Goal: Task Accomplishment & Management: Manage account settings

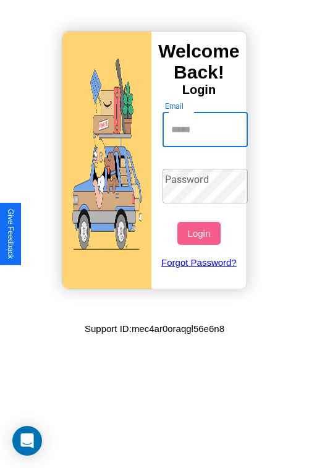
click at [206, 129] on input "Email" at bounding box center [205, 129] width 86 height 35
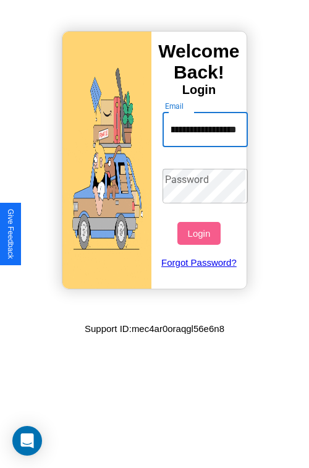
scroll to position [0, 87]
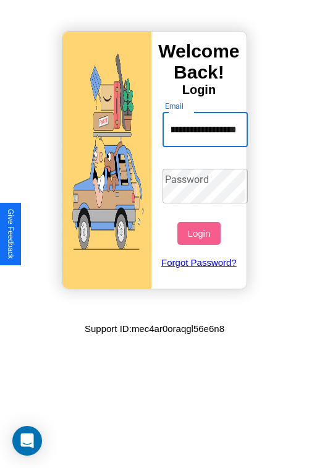
type input "**********"
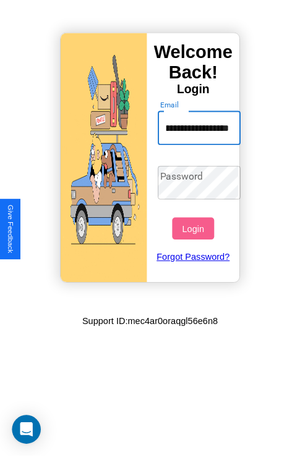
scroll to position [0, 0]
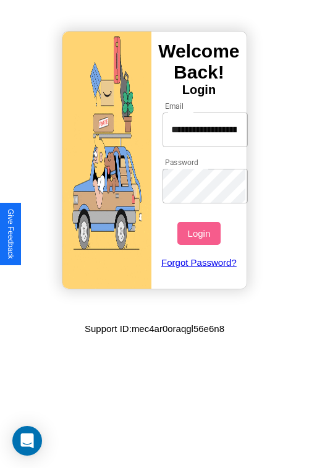
click at [200, 233] on button "Login" at bounding box center [198, 233] width 43 height 23
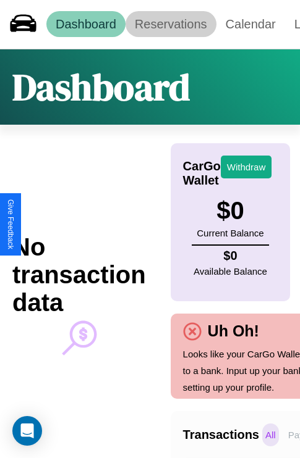
click at [171, 24] on link "Reservations" at bounding box center [170, 24] width 91 height 26
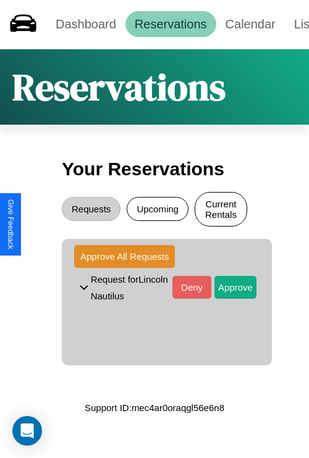
click at [221, 211] on button "Current Rentals" at bounding box center [221, 209] width 53 height 35
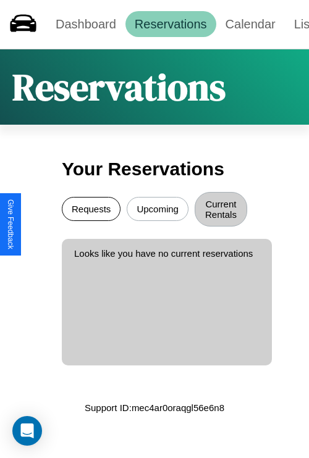
click at [91, 211] on button "Requests" at bounding box center [91, 209] width 59 height 24
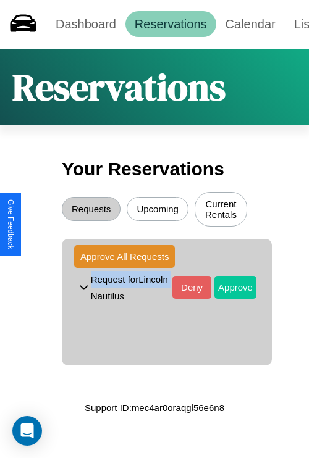
click at [226, 289] on button "Approve" at bounding box center [235, 287] width 42 height 23
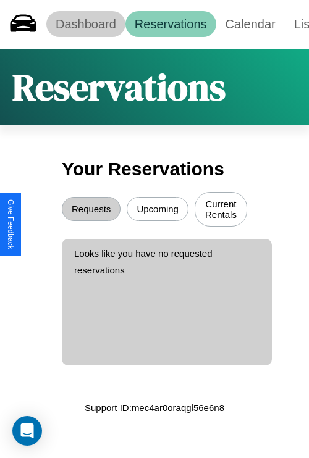
click at [85, 24] on link "Dashboard" at bounding box center [85, 24] width 79 height 26
